Goal: Task Accomplishment & Management: Use online tool/utility

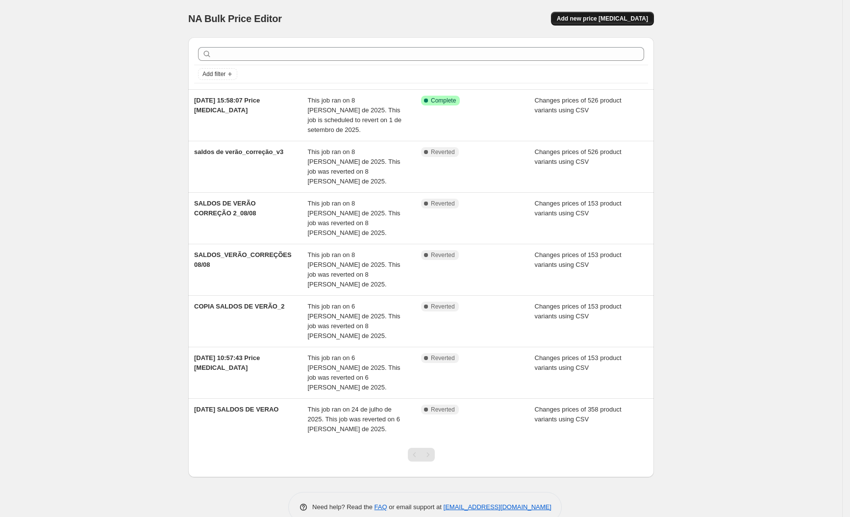
click at [613, 18] on span "Add new price [MEDICAL_DATA]" at bounding box center [602, 19] width 91 height 8
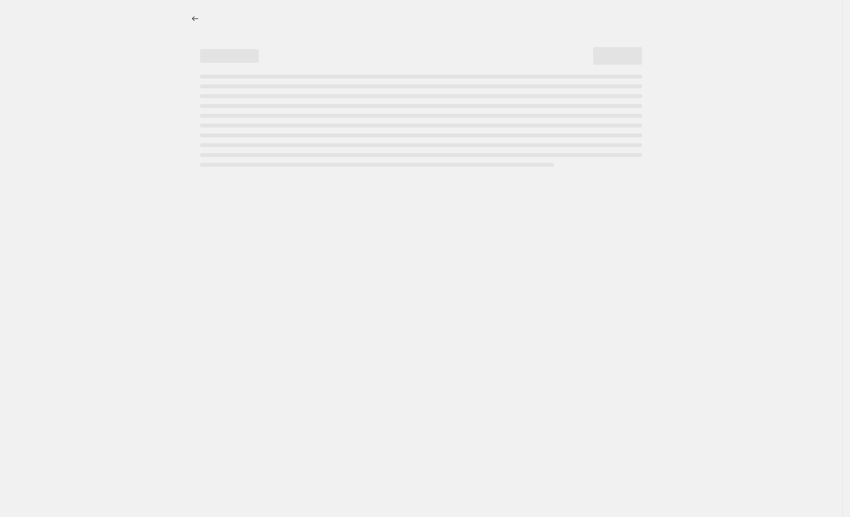
select select "percentage"
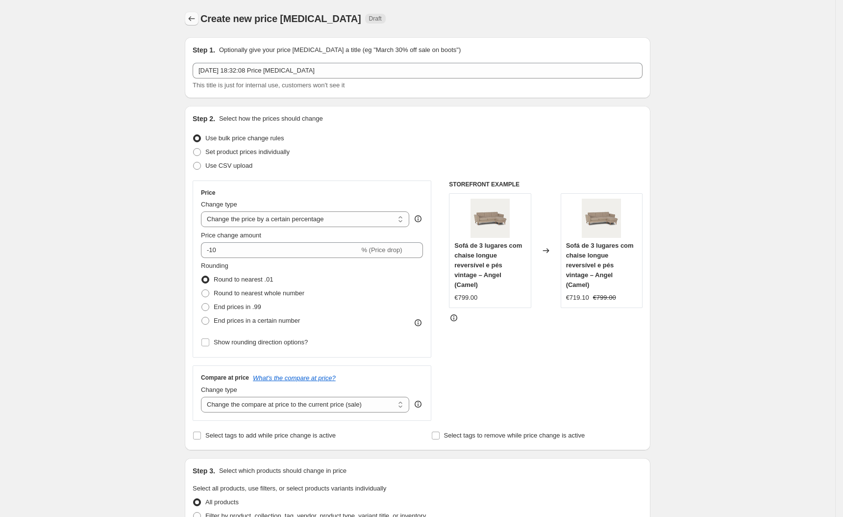
click at [195, 17] on icon "Price change jobs" at bounding box center [192, 19] width 10 height 10
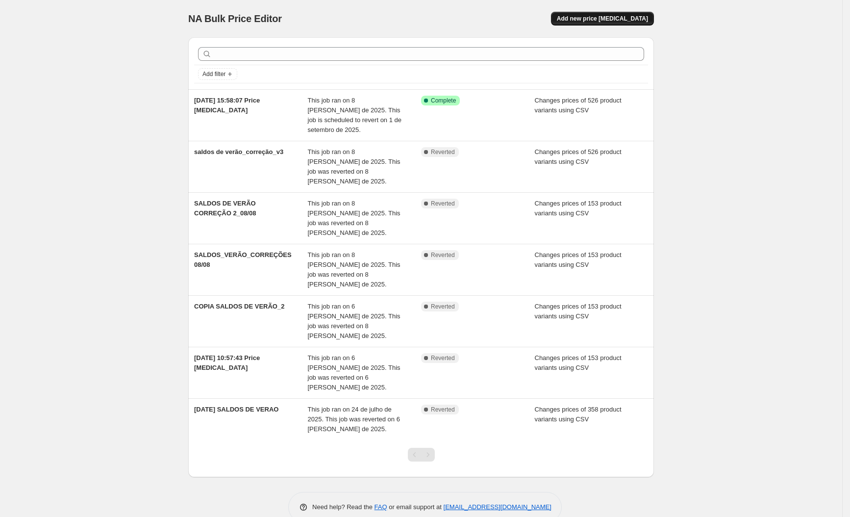
click at [615, 17] on span "Add new price change job" at bounding box center [602, 19] width 91 height 8
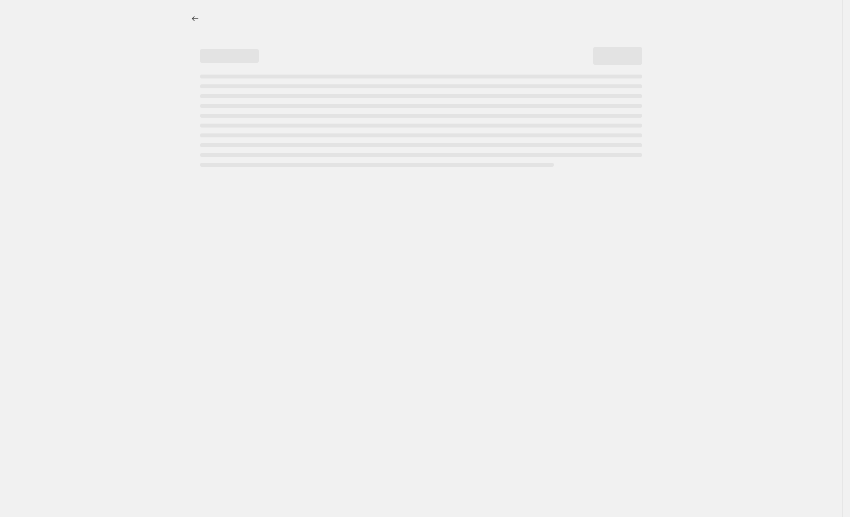
select select "percentage"
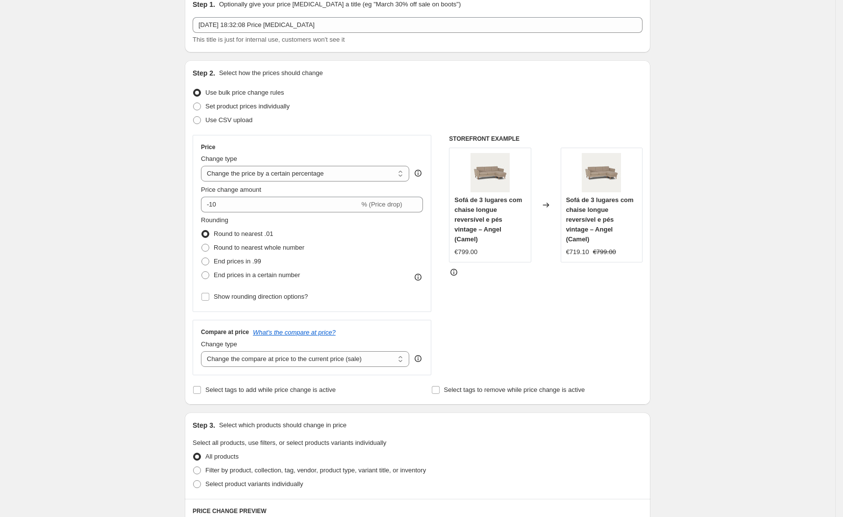
scroll to position [66, 0]
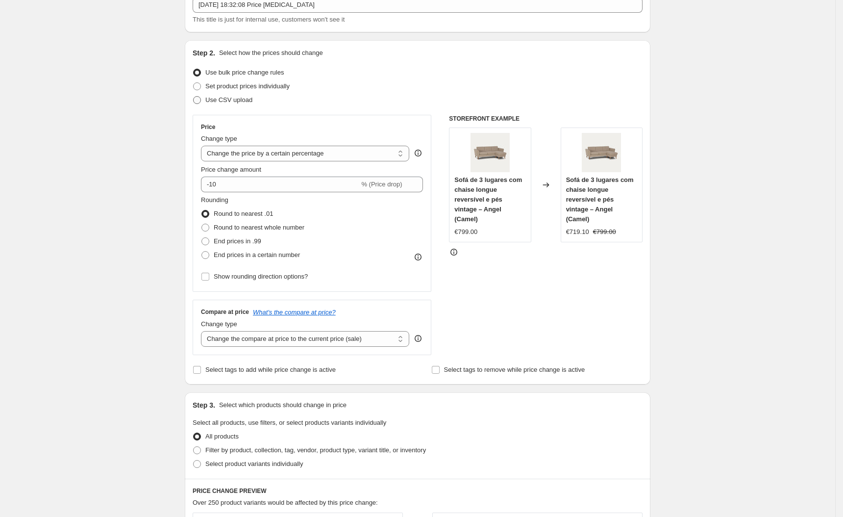
click at [201, 101] on span at bounding box center [197, 100] width 8 height 8
click at [194, 97] on input "Use CSV upload" at bounding box center [193, 96] width 0 height 0
radio input "true"
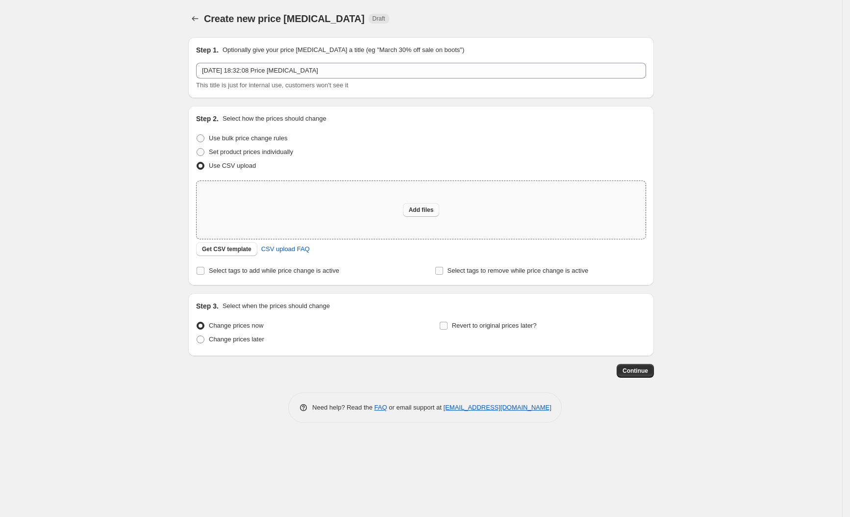
click at [424, 210] on span "Add files" at bounding box center [421, 210] width 25 height 8
type input "C:\fakepath\Preços_descontos_11.08.2025 - csv_template_user_60504 (2).csv"
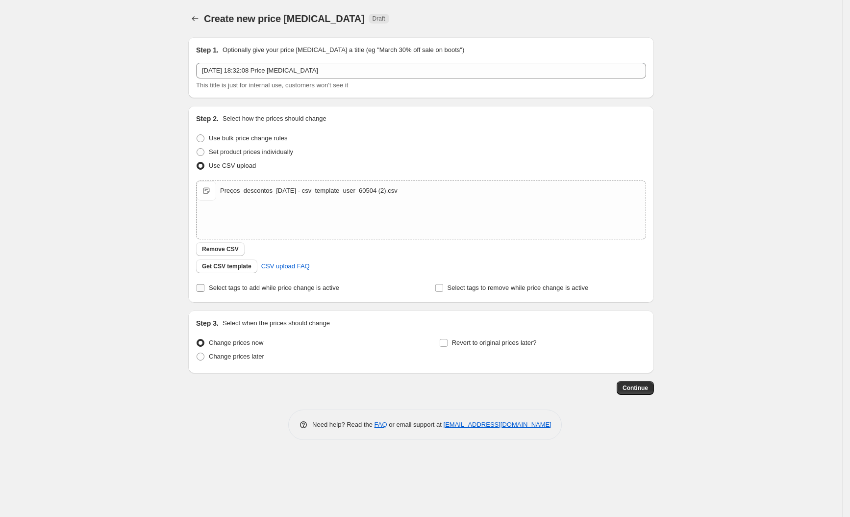
click at [202, 288] on input "Select tags to add while price change is active" at bounding box center [201, 288] width 8 height 8
checkbox input "true"
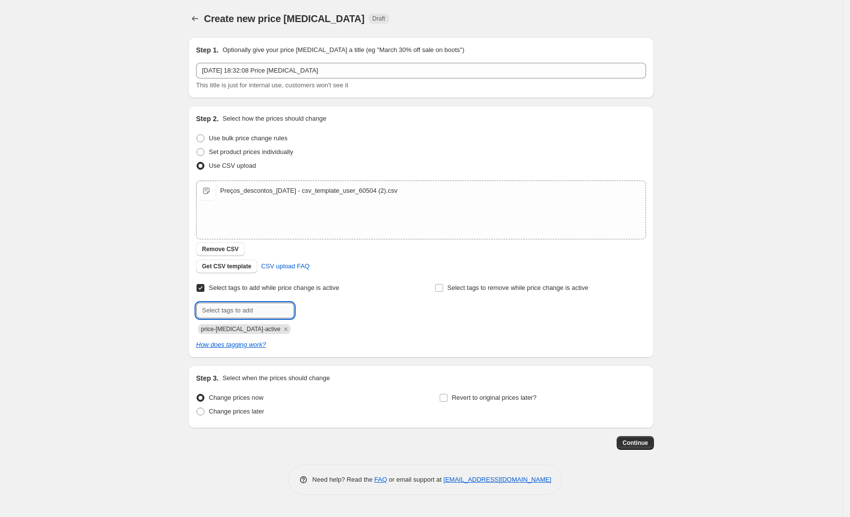
click at [246, 309] on input "text" at bounding box center [245, 310] width 98 height 16
type input "SALDOS_VERÃO_2025"
drag, startPoint x: 276, startPoint y: 309, endPoint x: 186, endPoint y: 303, distance: 90.4
click at [181, 304] on div "Step 1. Optionally give your price change job a title (eg "March 30% off sale o…" at bounding box center [417, 239] width 474 height 420
click at [384, 319] on div "Submit price-change-job-active" at bounding box center [301, 317] width 211 height 31
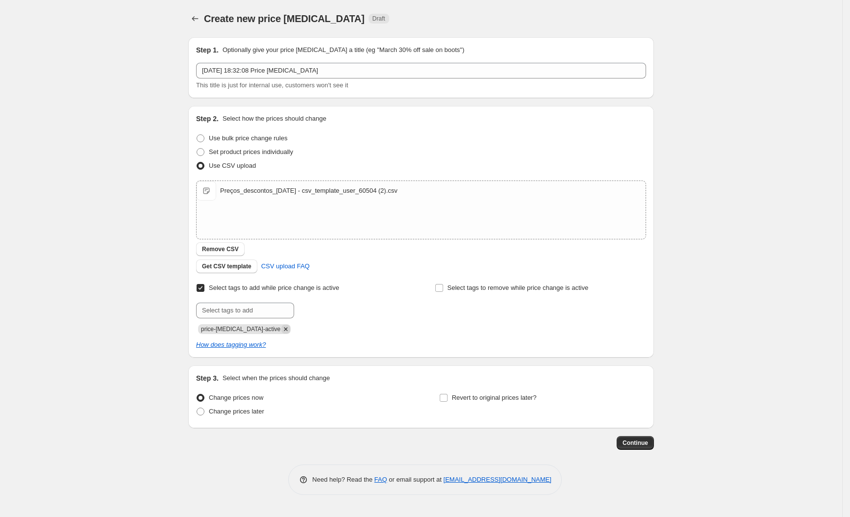
click at [284, 329] on icon "Remove price-change-job-active" at bounding box center [285, 328] width 3 height 3
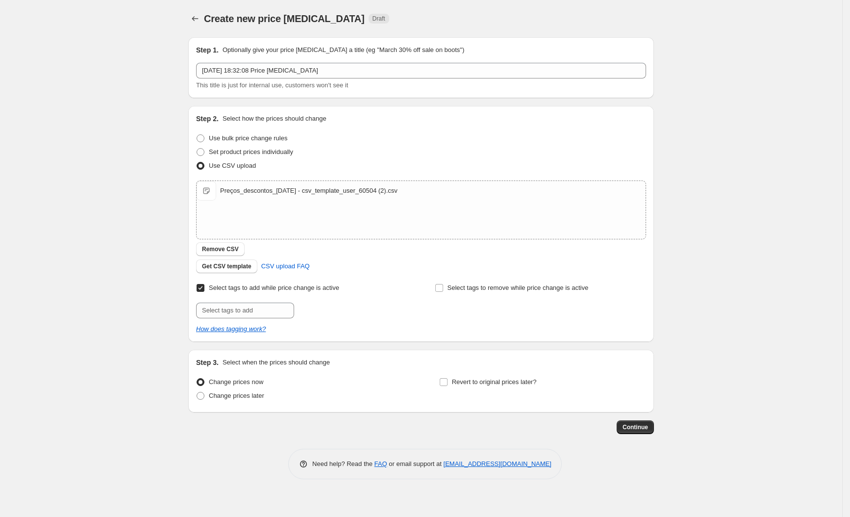
click at [202, 289] on input "Select tags to add while price change is active" at bounding box center [201, 288] width 8 height 8
checkbox input "false"
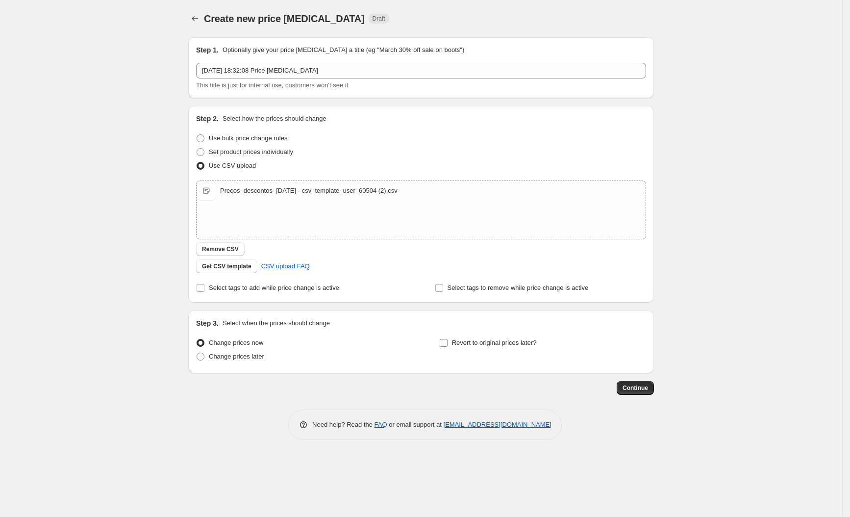
click at [444, 342] on input "Revert to original prices later?" at bounding box center [444, 343] width 8 height 8
checkbox input "true"
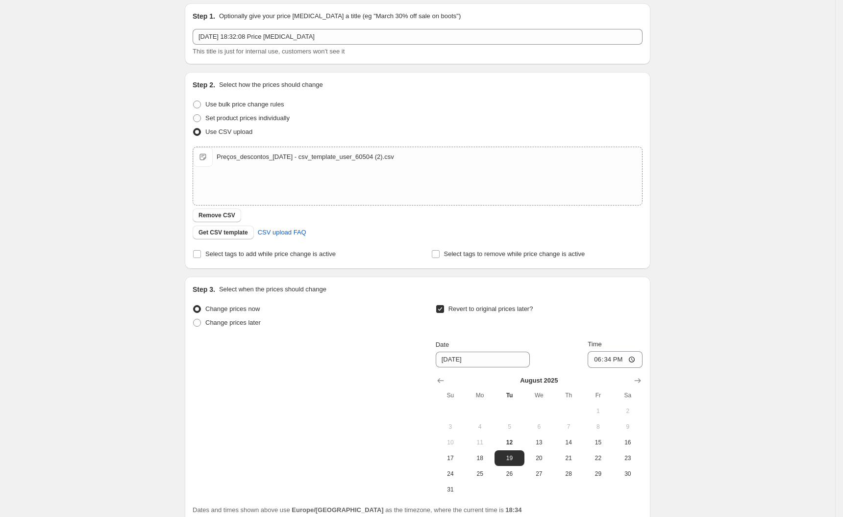
scroll to position [121, 0]
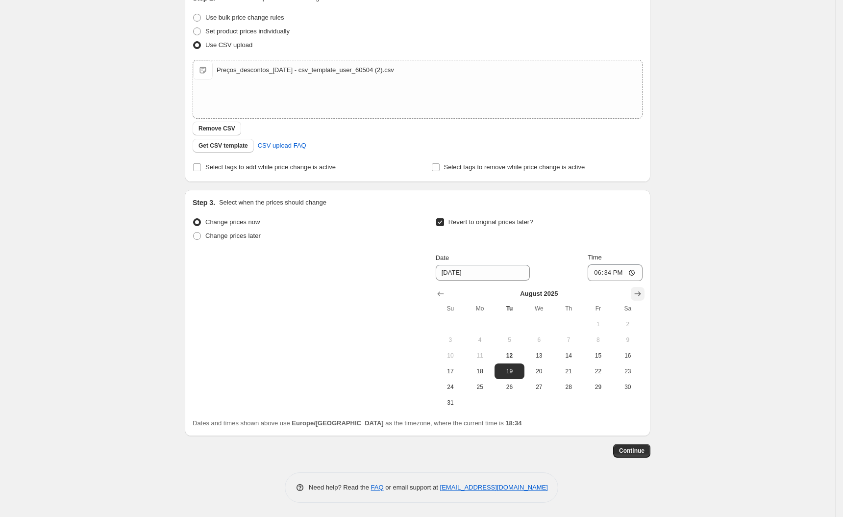
click at [640, 293] on icon "Show next month, September 2025" at bounding box center [638, 293] width 6 height 5
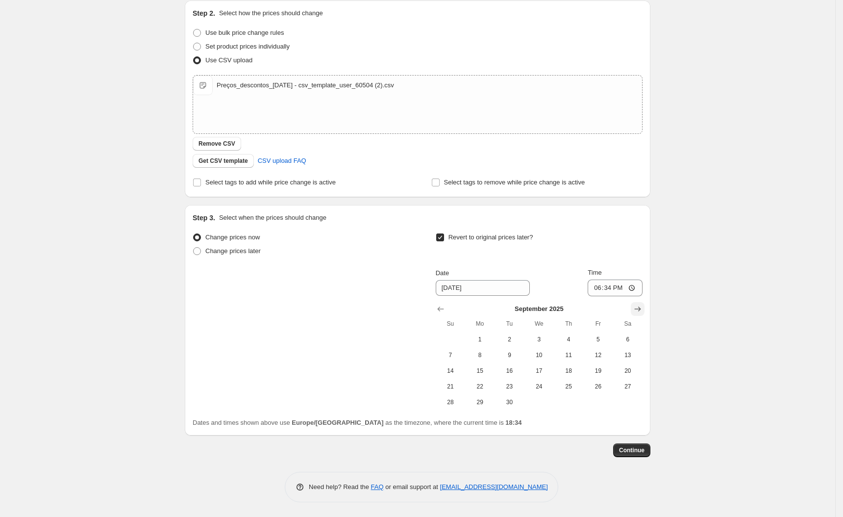
scroll to position [105, 0]
click at [444, 309] on icon "Show previous month, August 2025" at bounding box center [440, 309] width 6 height 5
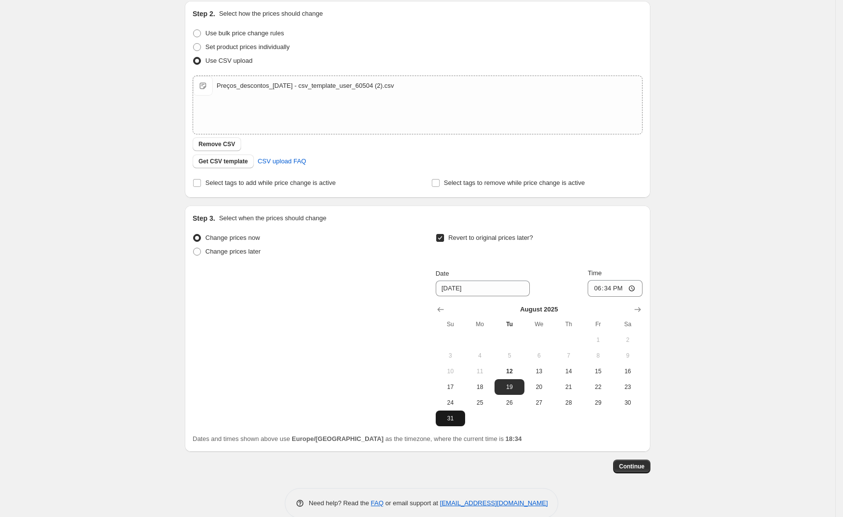
click at [456, 414] on span "31" at bounding box center [451, 418] width 22 height 8
type input "8/31/2025"
click at [610, 287] on input "18:34" at bounding box center [615, 288] width 55 height 17
type input "23:59"
click at [643, 218] on div "Step 3. Select when the prices should change" at bounding box center [418, 218] width 450 height 10
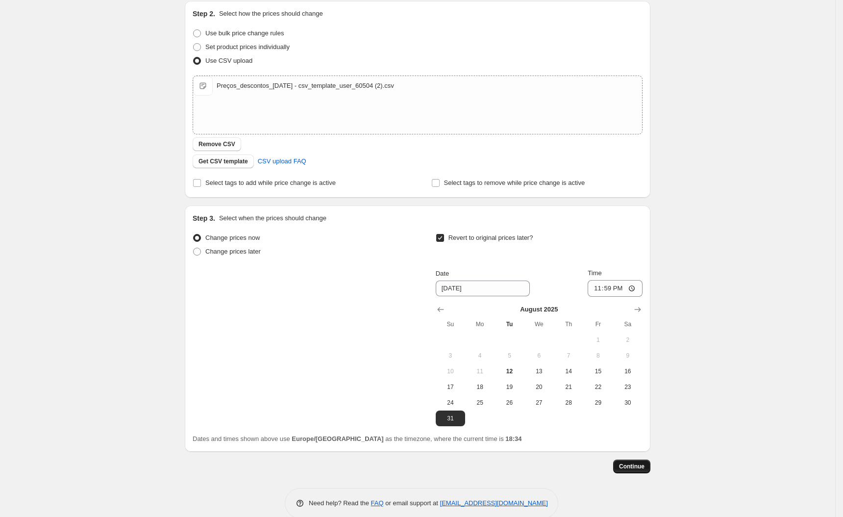
click at [634, 466] on span "Continue" at bounding box center [631, 466] width 25 height 8
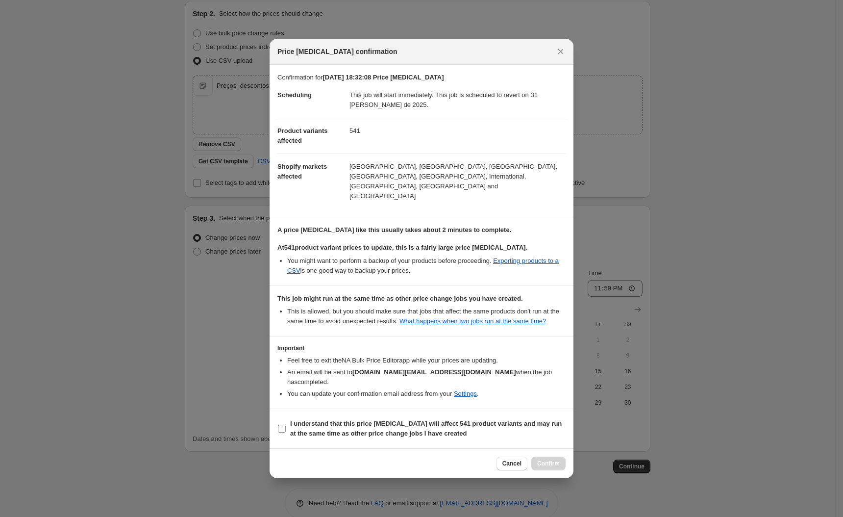
click at [280, 425] on input "I understand that this price change job will affect 541 product variants and ma…" at bounding box center [282, 429] width 8 height 8
checkbox input "true"
click at [545, 459] on span "Confirm" at bounding box center [548, 463] width 23 height 8
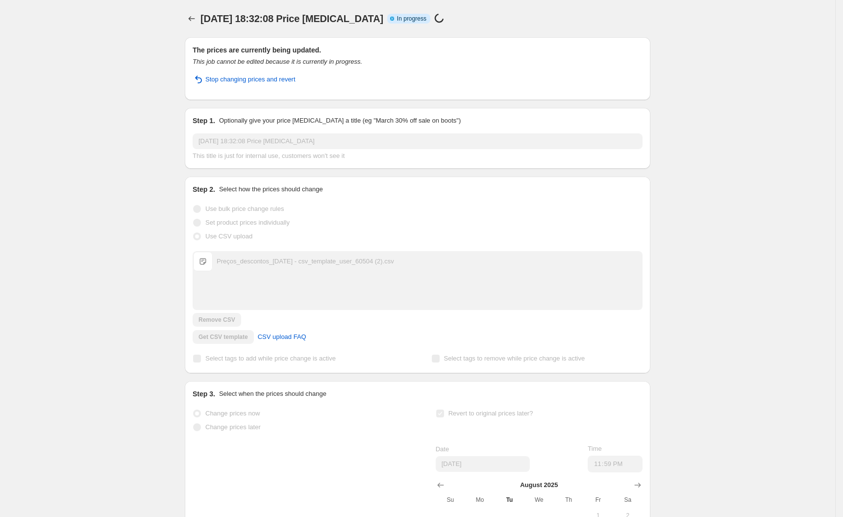
click at [754, 189] on div "12/08/2025, 18:32:08 Price change job. This page is ready 12/08/2025, 18:32:08 …" at bounding box center [417, 343] width 835 height 687
click at [738, 136] on div "12/08/2025, 18:32:08 Price change job. This page is ready 12/08/2025, 18:32:08 …" at bounding box center [417, 343] width 835 height 687
click at [743, 134] on div "12/08/2025, 18:32:08 Price change job. This page is ready 12/08/2025, 18:32:08 …" at bounding box center [417, 343] width 835 height 687
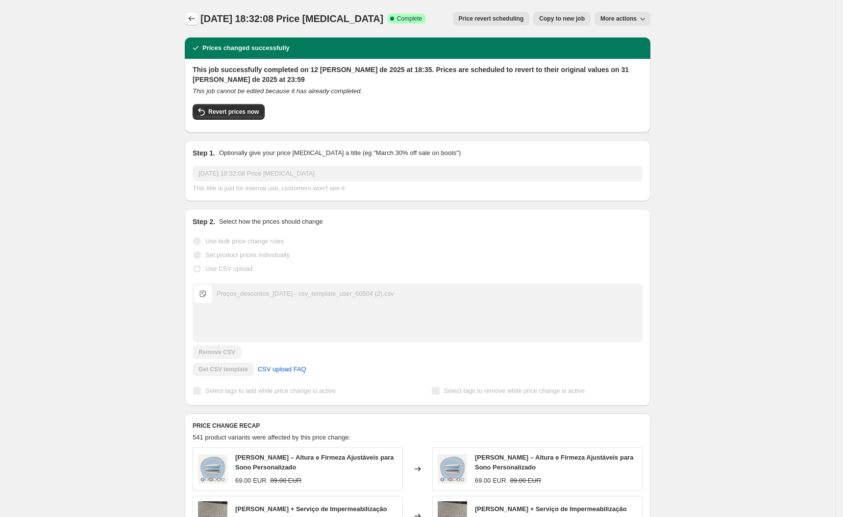
click at [195, 19] on icon "Price change jobs" at bounding box center [192, 18] width 6 height 5
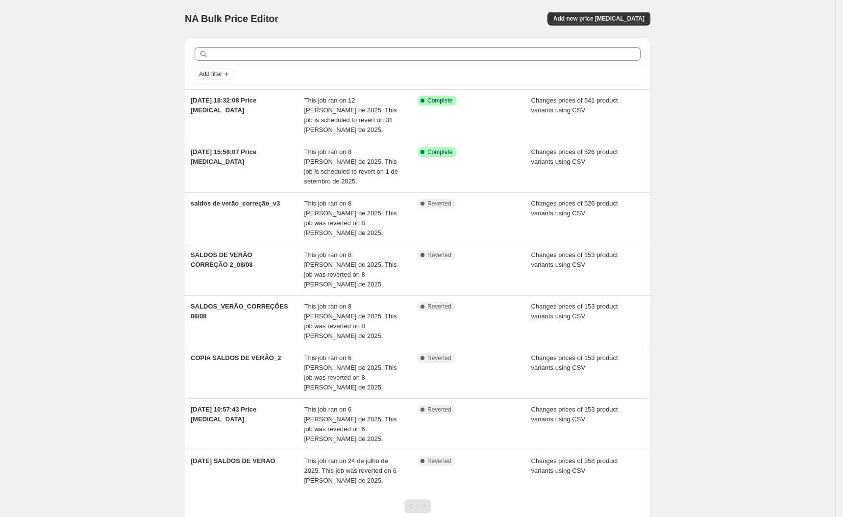
click at [706, 147] on div "NA Bulk Price Editor. This page is ready NA Bulk Price Editor Add new price cha…" at bounding box center [417, 294] width 835 height 588
